Goal: Transaction & Acquisition: Purchase product/service

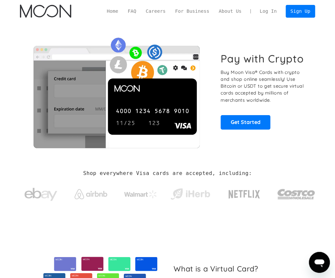
click at [271, 11] on link "Log In" at bounding box center [268, 11] width 26 height 12
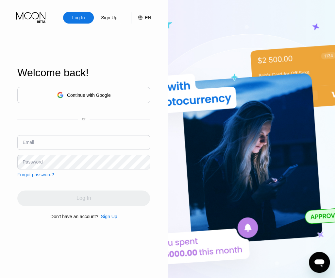
click at [106, 219] on div "Sign Up" at bounding box center [109, 216] width 16 height 5
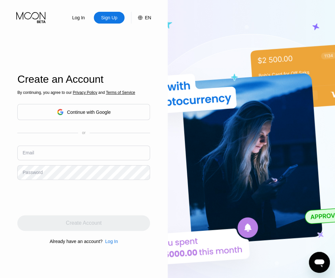
click at [41, 150] on input "text" at bounding box center [83, 153] width 133 height 15
paste input "[EMAIL_ADDRESS][DOMAIN_NAME]"
type input "[EMAIL_ADDRESS][DOMAIN_NAME]"
click at [27, 243] on div "Already have an account? Log In" at bounding box center [83, 241] width 133 height 5
click at [0, 170] on html "Log In Sign Up EN Language English Save Welcome back! Continue with Google or E…" at bounding box center [167, 139] width 335 height 278
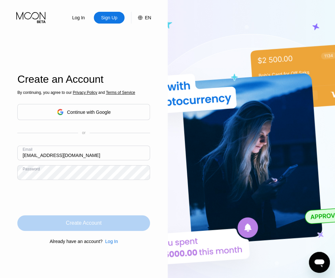
click at [53, 223] on div "Create Account" at bounding box center [83, 223] width 133 height 16
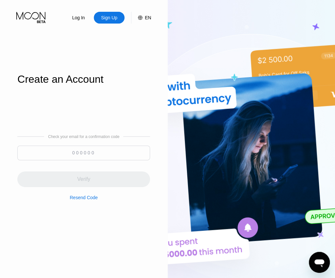
click at [118, 151] on input at bounding box center [83, 153] width 133 height 15
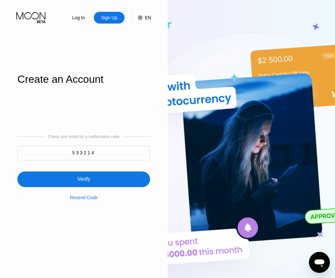
type input "533214"
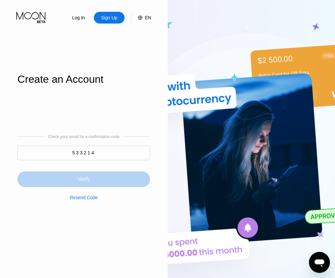
click at [67, 178] on div "Verify" at bounding box center [83, 179] width 133 height 16
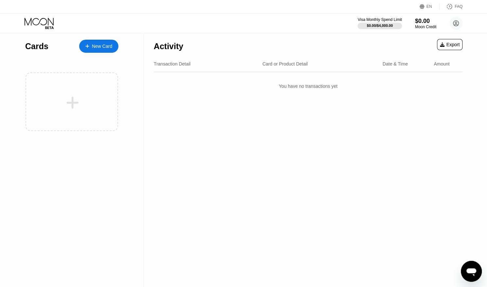
click at [278, 146] on div "Activity Export Transaction Detail Card or Product Detail Date & Time Amount Yo…" at bounding box center [308, 160] width 328 height 254
click at [335, 23] on circle at bounding box center [456, 23] width 13 height 13
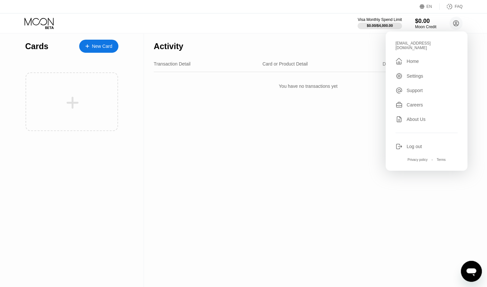
click at [300, 156] on div "Activity Export Transaction Detail Card or Product Detail Date & Time Amount Yo…" at bounding box center [308, 160] width 328 height 254
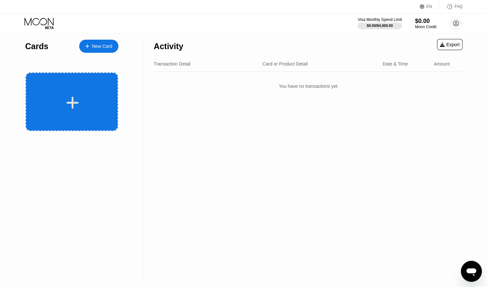
click at [79, 101] on div at bounding box center [72, 102] width 81 height 15
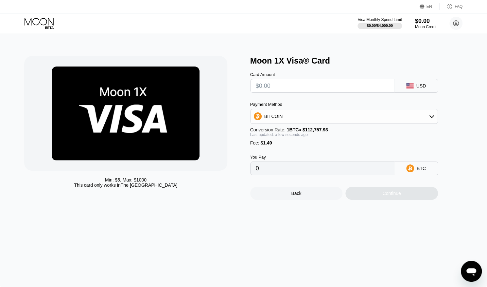
click at [431, 118] on icon at bounding box center [431, 116] width 5 height 5
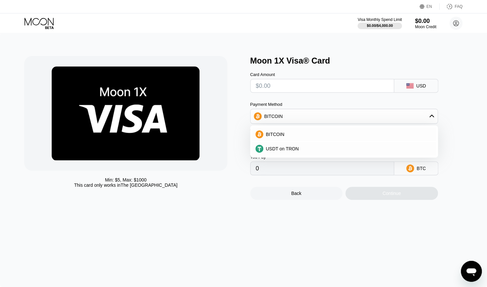
click at [431, 118] on icon at bounding box center [431, 116] width 5 height 5
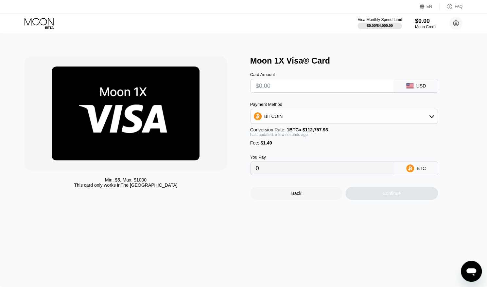
click at [431, 118] on icon at bounding box center [431, 116] width 5 height 5
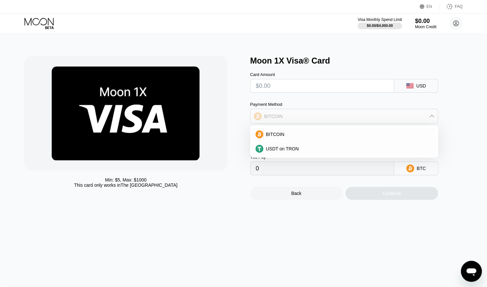
click at [431, 118] on icon at bounding box center [431, 116] width 5 height 5
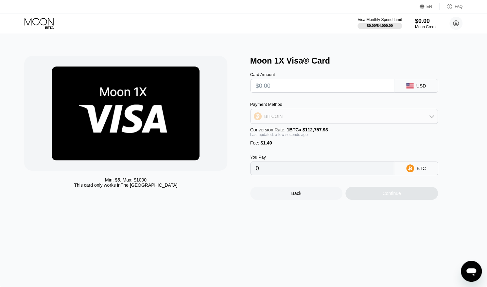
click at [435, 116] on div "BITCOIN" at bounding box center [344, 116] width 187 height 13
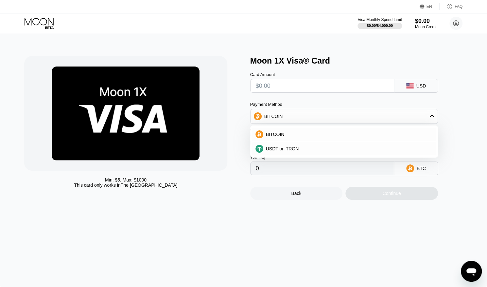
click at [434, 117] on icon at bounding box center [431, 116] width 5 height 5
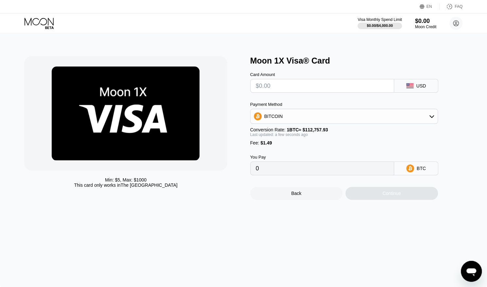
click at [434, 117] on icon at bounding box center [431, 116] width 5 height 5
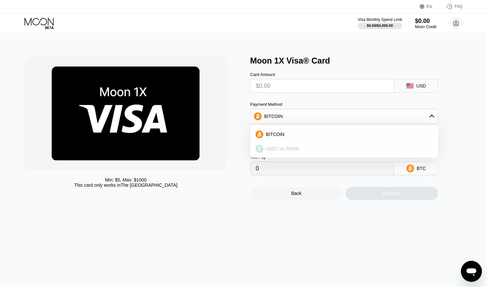
click at [291, 150] on span "USDT on TRON" at bounding box center [282, 148] width 33 height 5
type input "0.00"
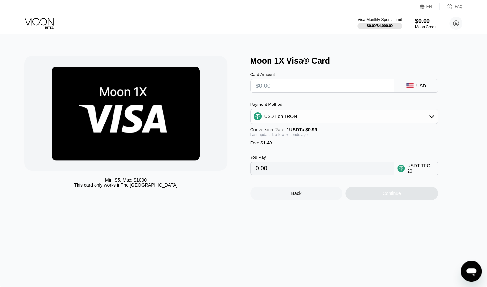
click at [330, 143] on div "Payment Method USDT on TRON Conversion Rate: 1 USDT ≈ $0.99 Last updated: a few…" at bounding box center [344, 124] width 188 height 44
click at [304, 172] on input "0.00" at bounding box center [322, 168] width 133 height 13
click at [291, 88] on input "text" at bounding box center [322, 85] width 133 height 13
click at [287, 200] on div "Back" at bounding box center [296, 192] width 93 height 13
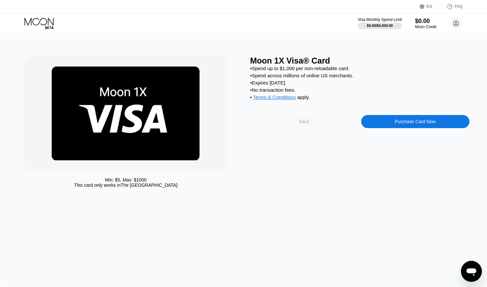
click at [298, 128] on div "Back" at bounding box center [304, 121] width 108 height 13
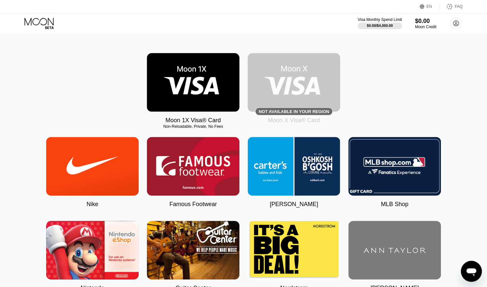
scroll to position [61, 0]
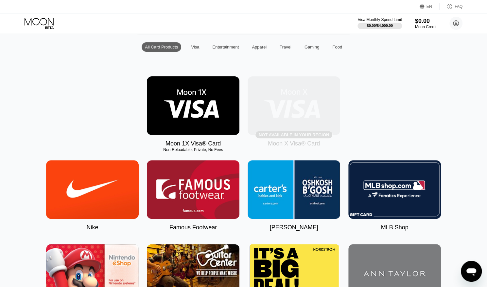
click at [286, 117] on img at bounding box center [294, 105] width 93 height 59
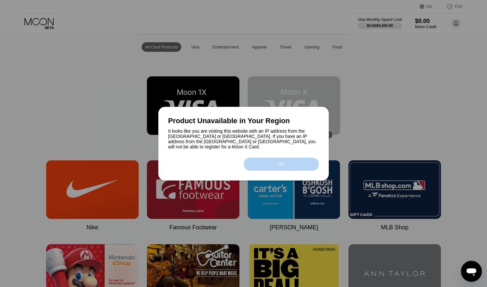
click at [264, 162] on div "OK" at bounding box center [282, 163] width 76 height 13
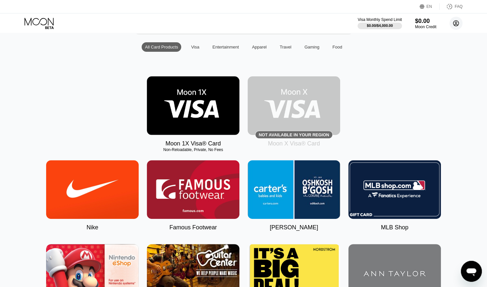
click at [457, 19] on circle at bounding box center [456, 23] width 13 height 13
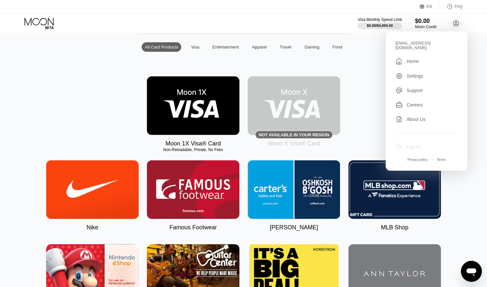
click at [412, 145] on div "Log out" at bounding box center [414, 146] width 15 height 5
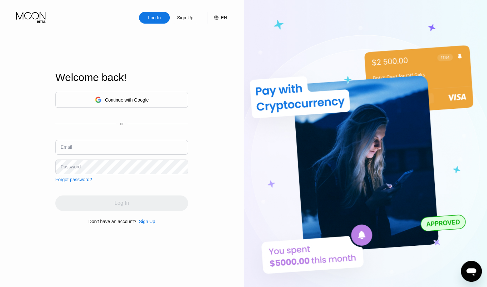
type input "[EMAIL_ADDRESS][DOMAIN_NAME]"
click at [122, 152] on input "[EMAIL_ADDRESS][DOMAIN_NAME]" at bounding box center [121, 147] width 133 height 15
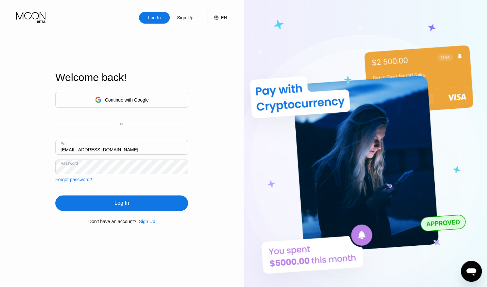
click at [226, 174] on div "Log In Sign Up EN Language Select an item Save Welcome back! Continue with Goog…" at bounding box center [122, 157] width 244 height 315
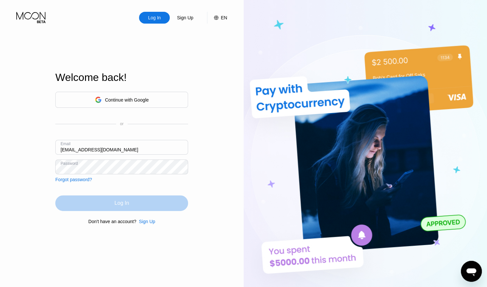
click at [171, 200] on div "Log In" at bounding box center [121, 203] width 133 height 16
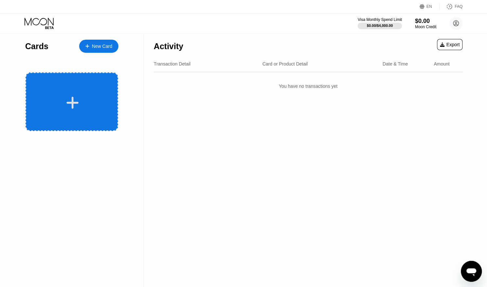
click at [60, 99] on div at bounding box center [72, 102] width 81 height 15
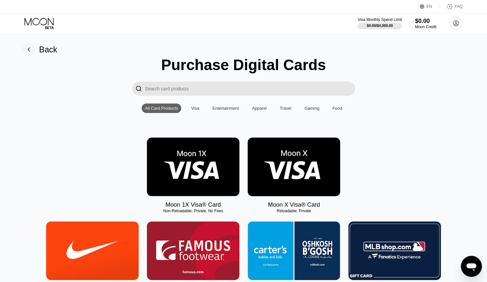
click at [264, 163] on img at bounding box center [294, 166] width 93 height 59
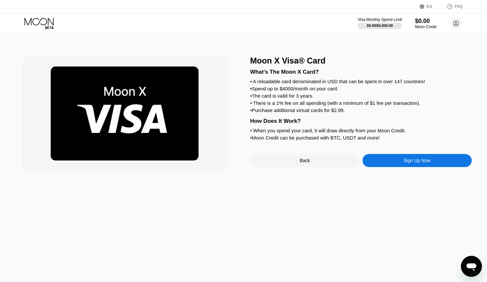
drag, startPoint x: 303, startPoint y: 173, endPoint x: 298, endPoint y: 173, distance: 5.2
click at [303, 163] on div "Back" at bounding box center [305, 160] width 10 height 5
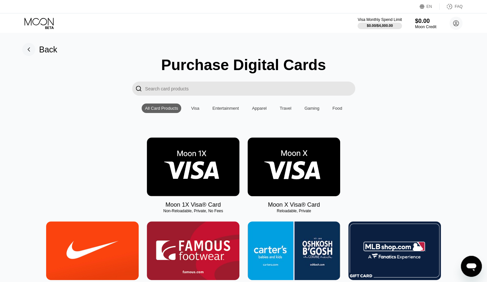
click at [283, 176] on img at bounding box center [294, 166] width 93 height 59
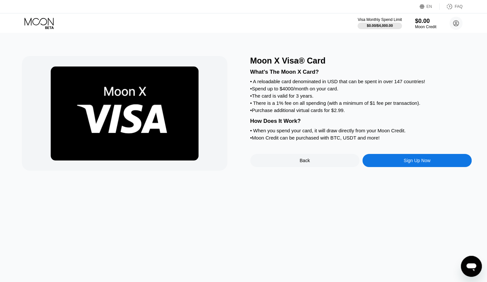
click at [397, 167] on div "Sign Up Now" at bounding box center [416, 160] width 109 height 13
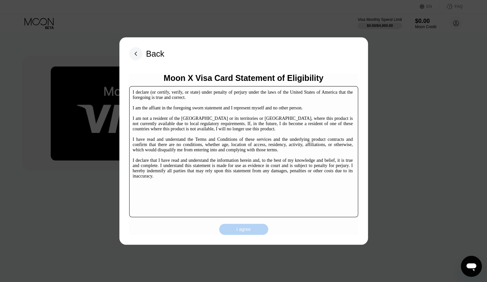
click at [241, 224] on div "I agree" at bounding box center [243, 228] width 49 height 11
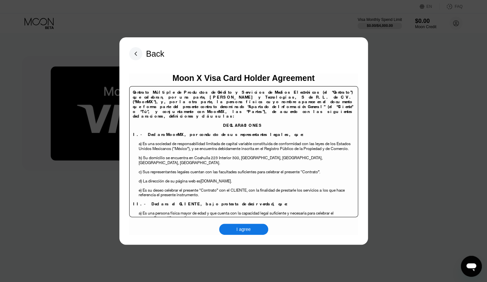
click at [252, 231] on div "I agree" at bounding box center [243, 228] width 49 height 11
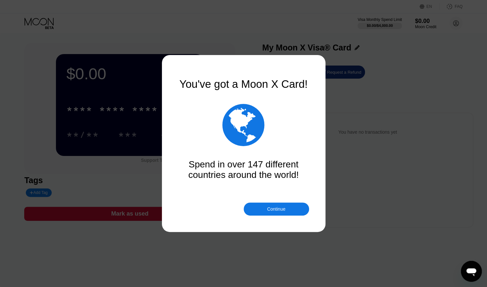
scroll to position [61, 0]
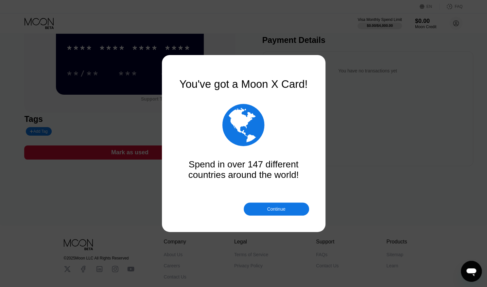
click at [281, 212] on div "Continue" at bounding box center [276, 208] width 65 height 13
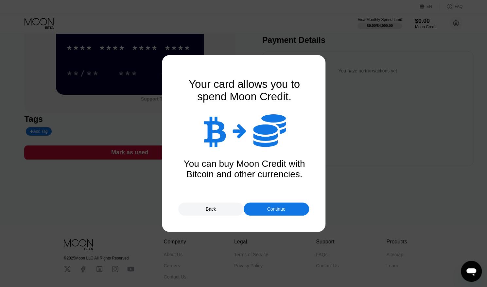
click at [282, 209] on div "Continue" at bounding box center [276, 208] width 18 height 5
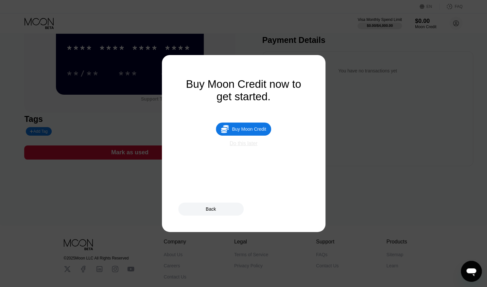
click at [244, 146] on div "Do this later" at bounding box center [244, 143] width 28 height 6
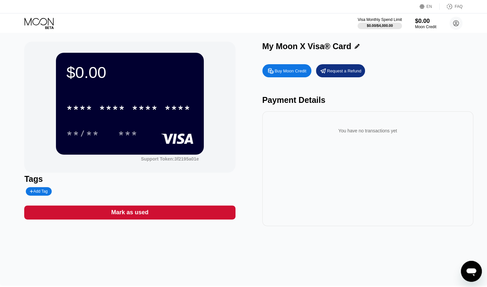
scroll to position [0, 0]
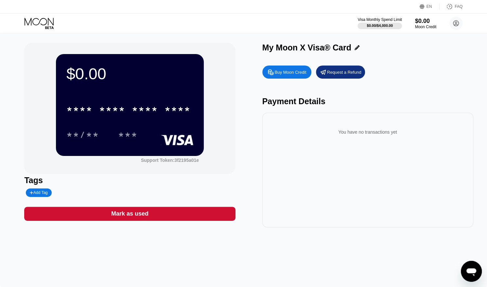
click at [31, 19] on icon at bounding box center [39, 22] width 29 height 8
